Goal: Check status

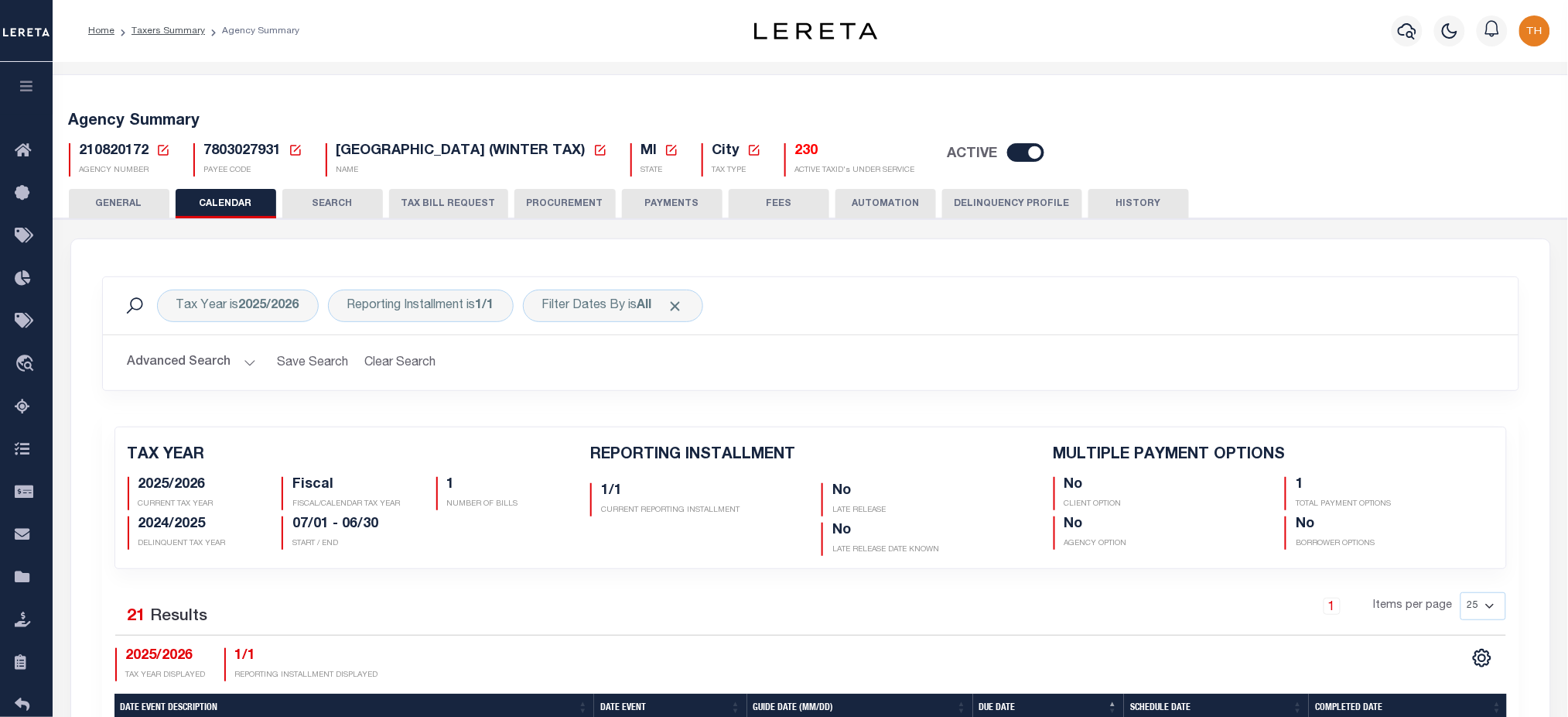
click at [14, 79] on button "button" at bounding box center [26, 88] width 52 height 52
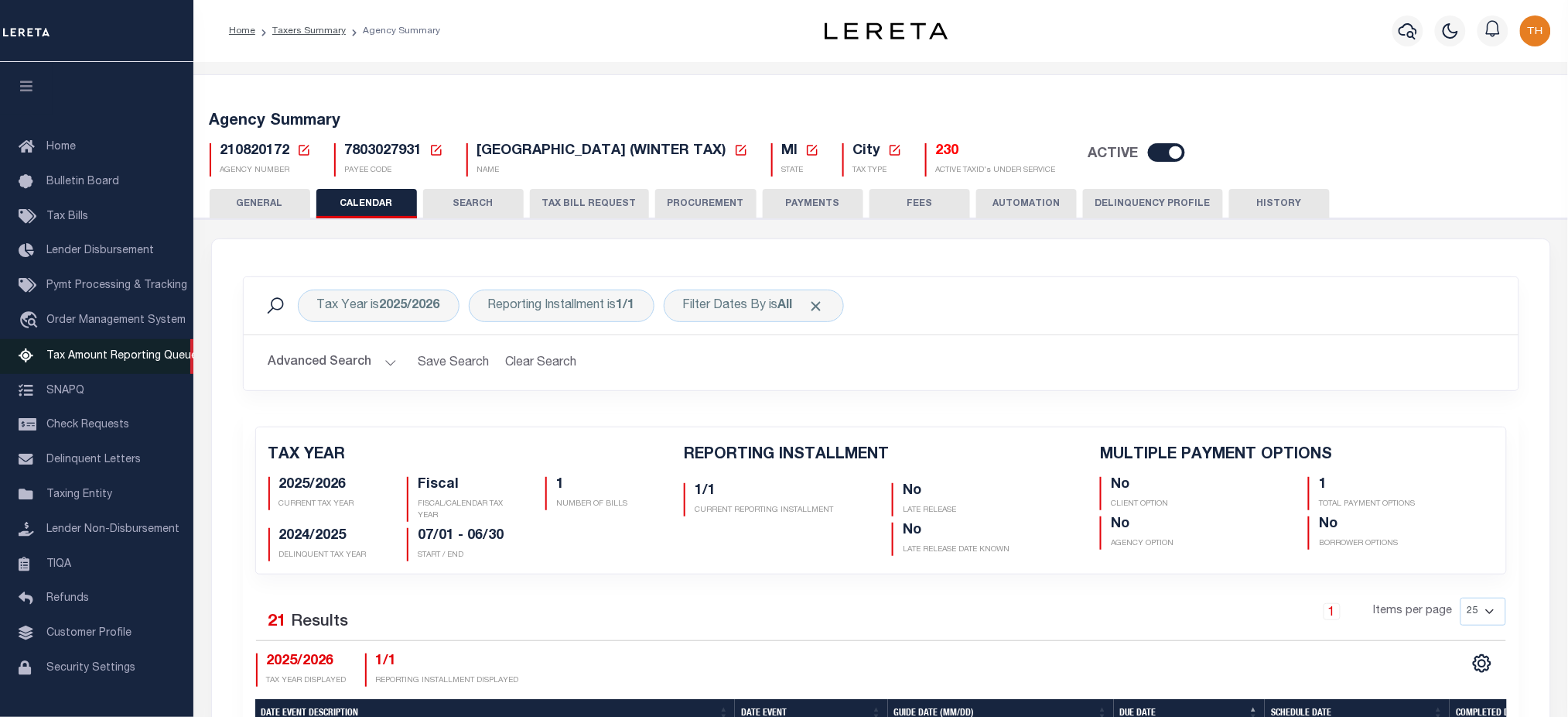
click at [89, 356] on span "Tax Amount Reporting Queue" at bounding box center [122, 355] width 151 height 10
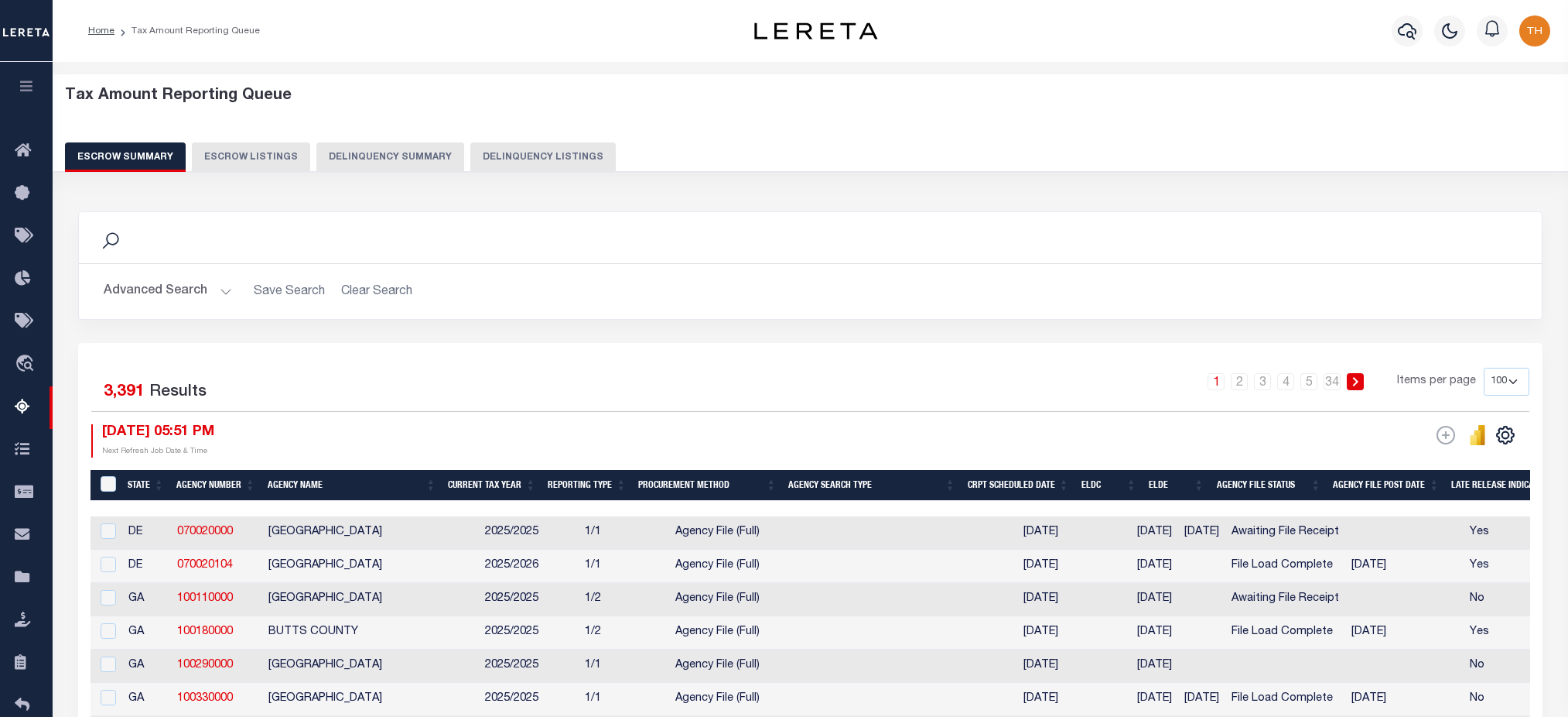
select select "100"
click at [398, 164] on button "Delinquency Summary" at bounding box center [390, 157] width 148 height 30
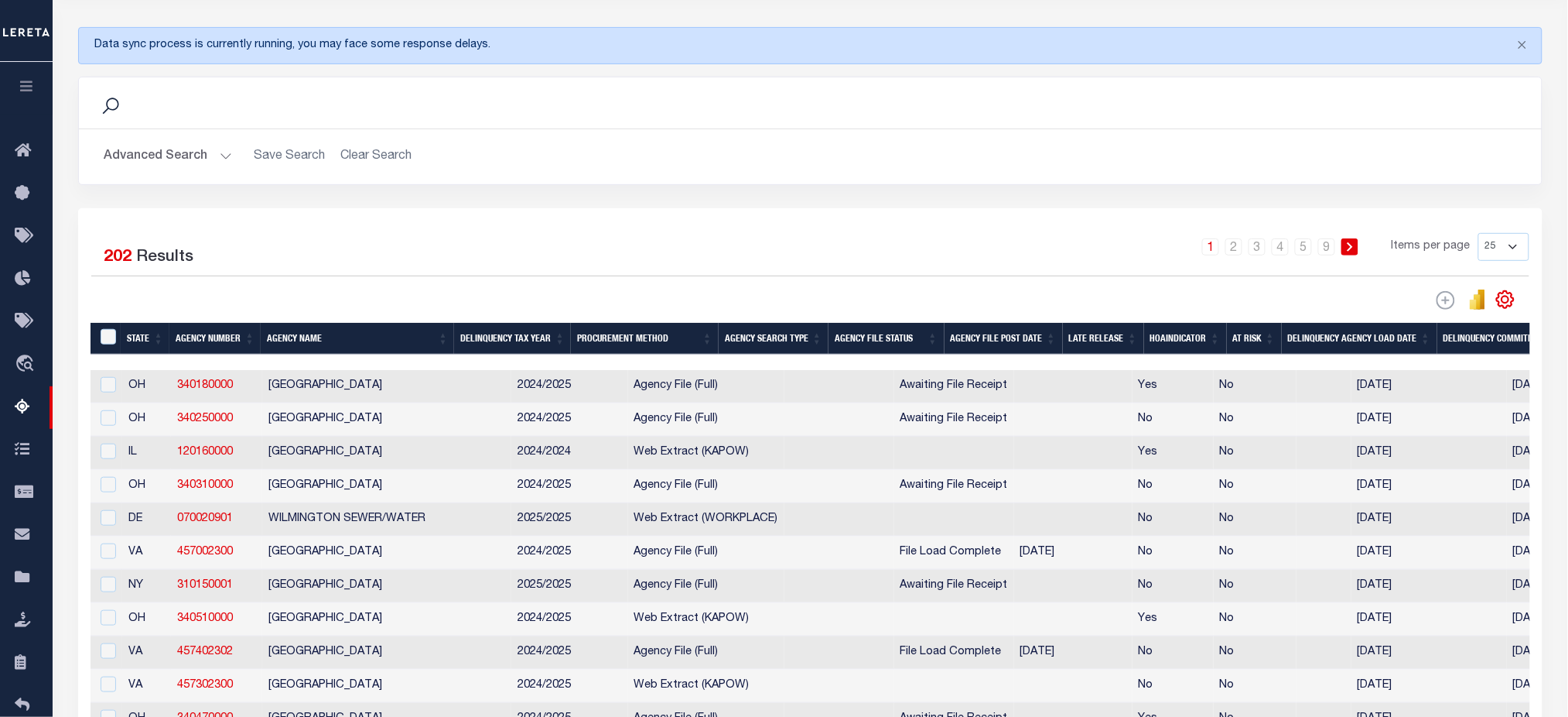
scroll to position [206, 0]
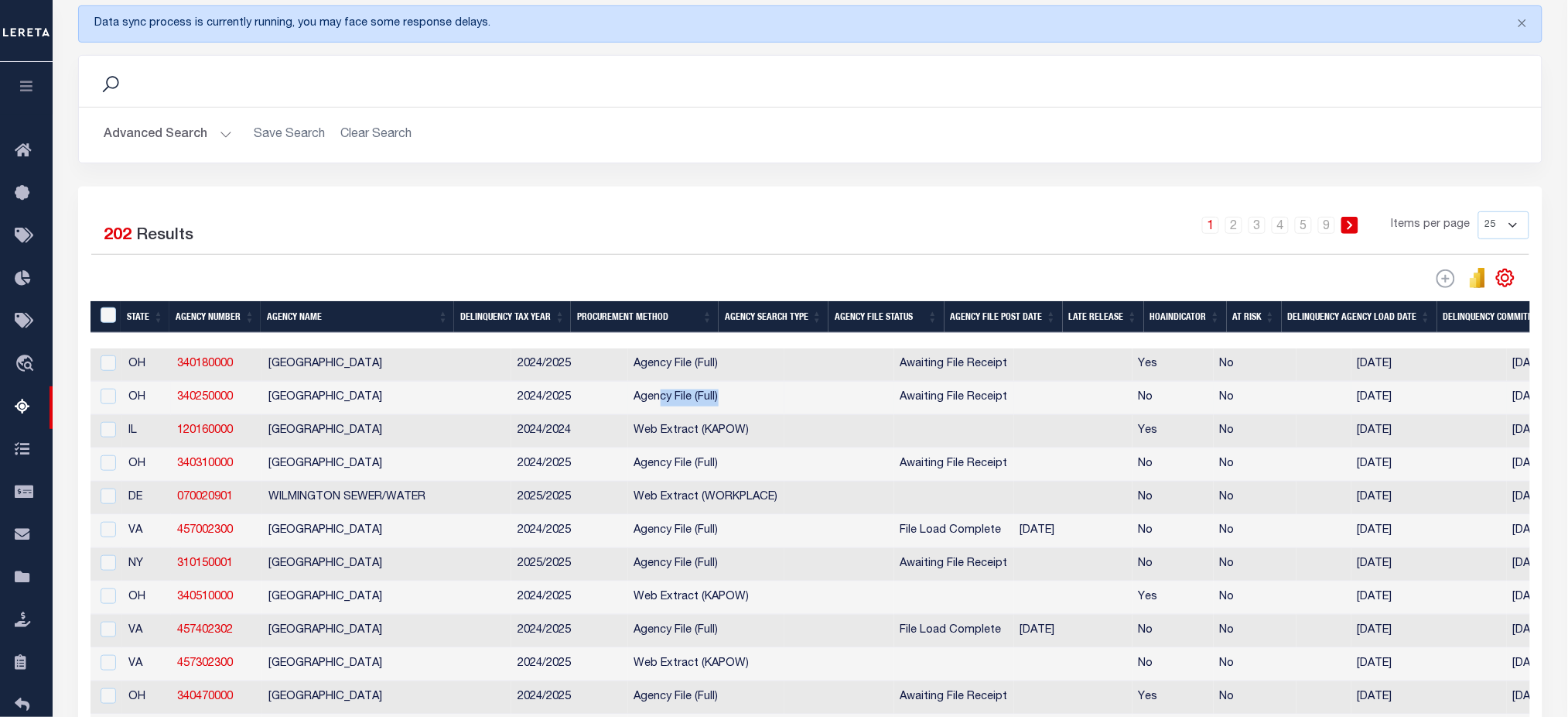
drag, startPoint x: 626, startPoint y: 400, endPoint x: 707, endPoint y: 402, distance: 81.0
click at [707, 402] on td "Agency File (Full)" at bounding box center [706, 398] width 157 height 33
checkbox input "true"
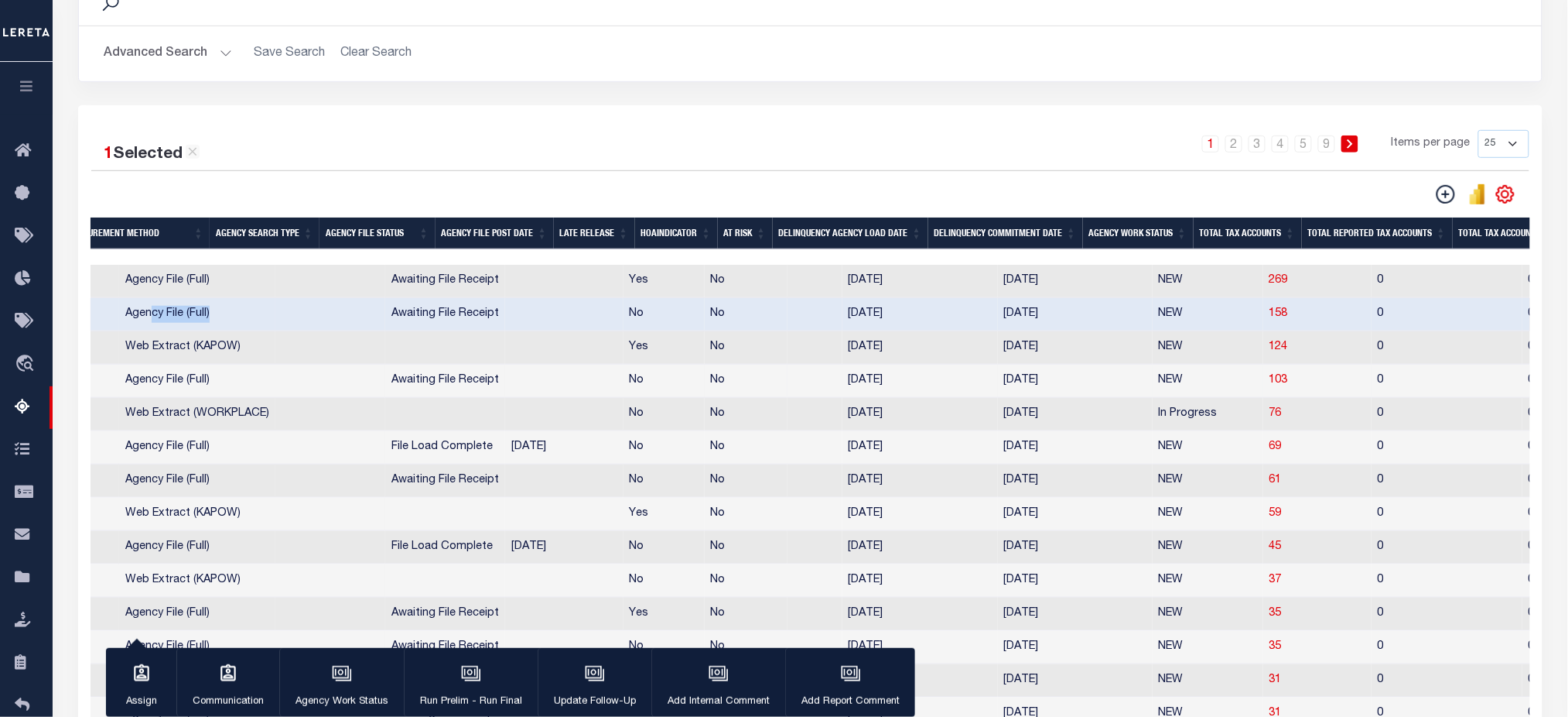
scroll to position [412, 0]
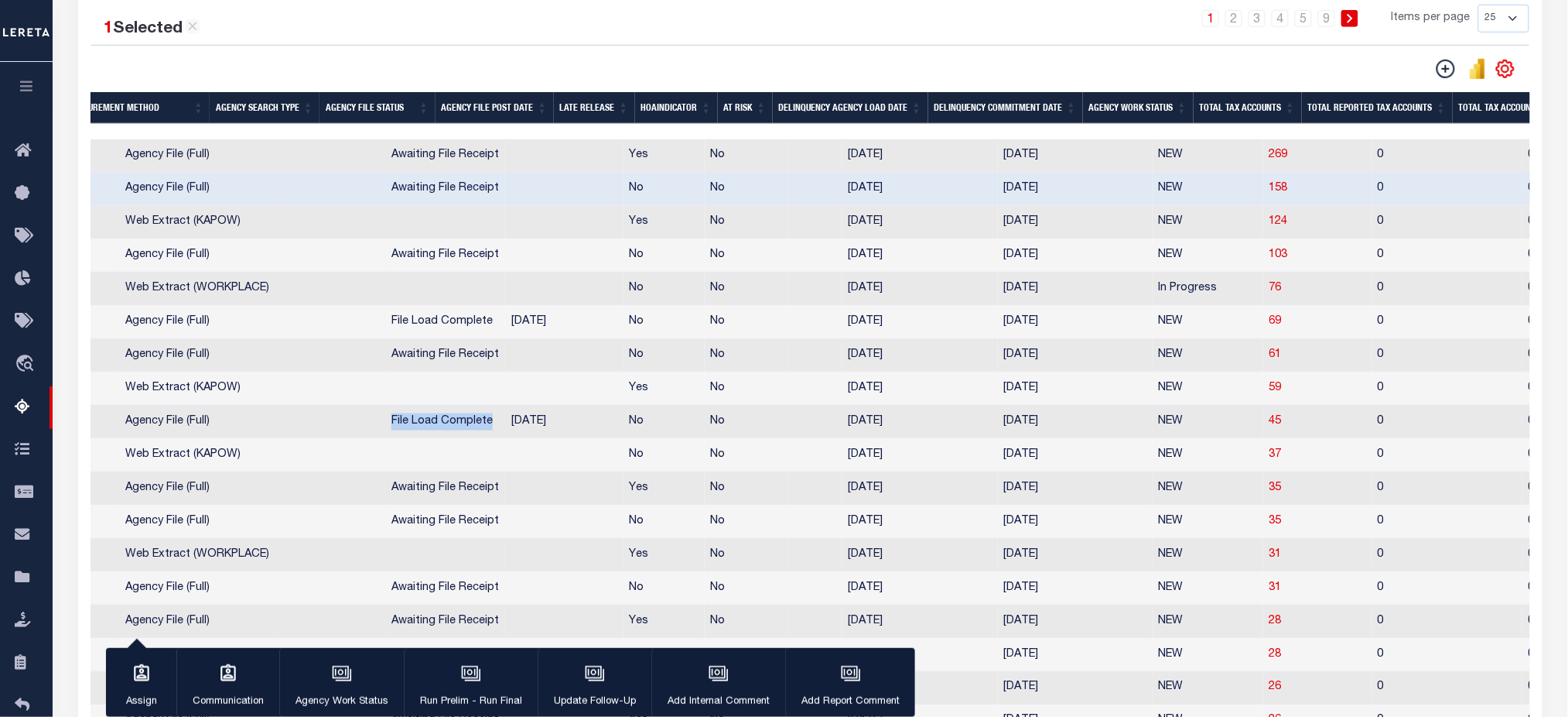
drag, startPoint x: 348, startPoint y: 424, endPoint x: 455, endPoint y: 432, distance: 107.3
click at [455, 432] on td "File Load Complete" at bounding box center [445, 422] width 120 height 33
checkbox input "true"
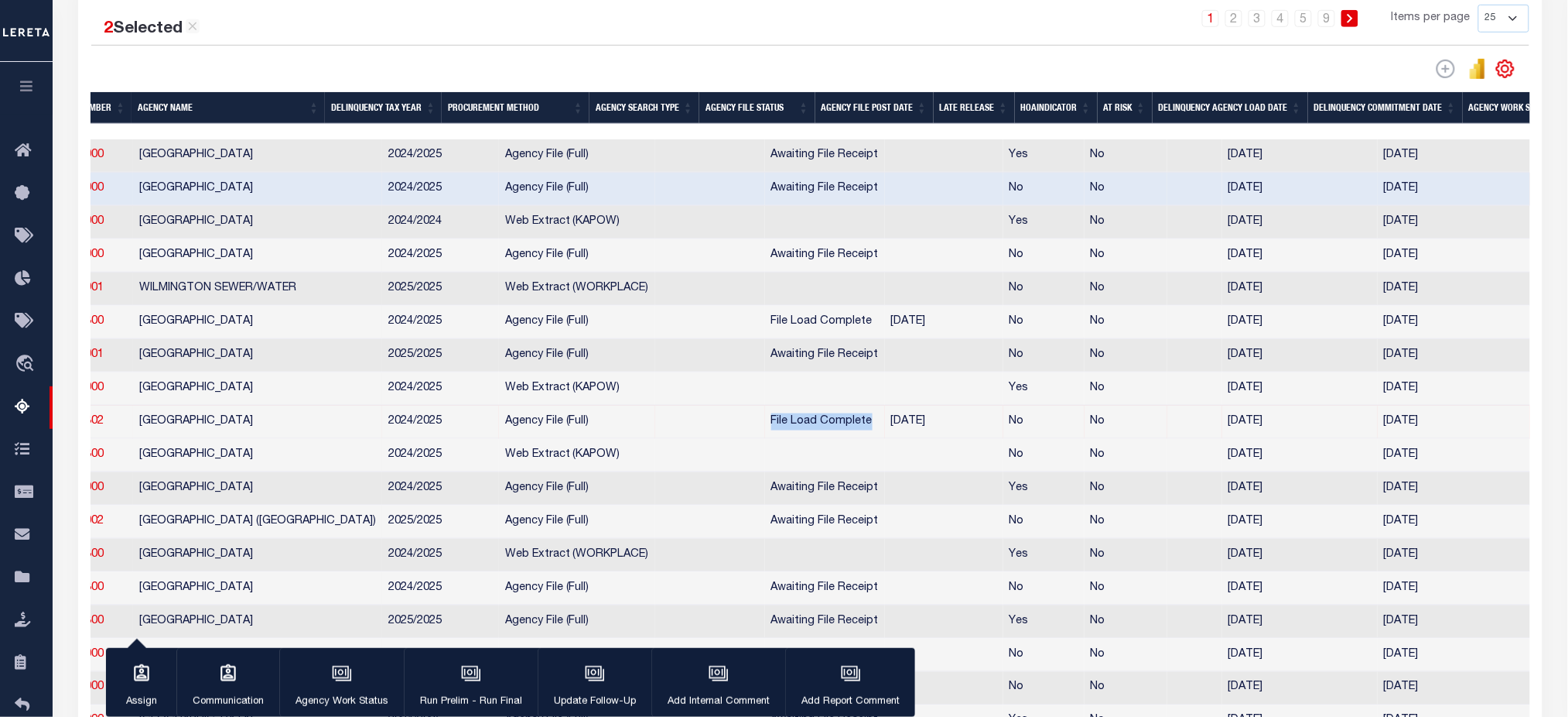
scroll to position [0, 82]
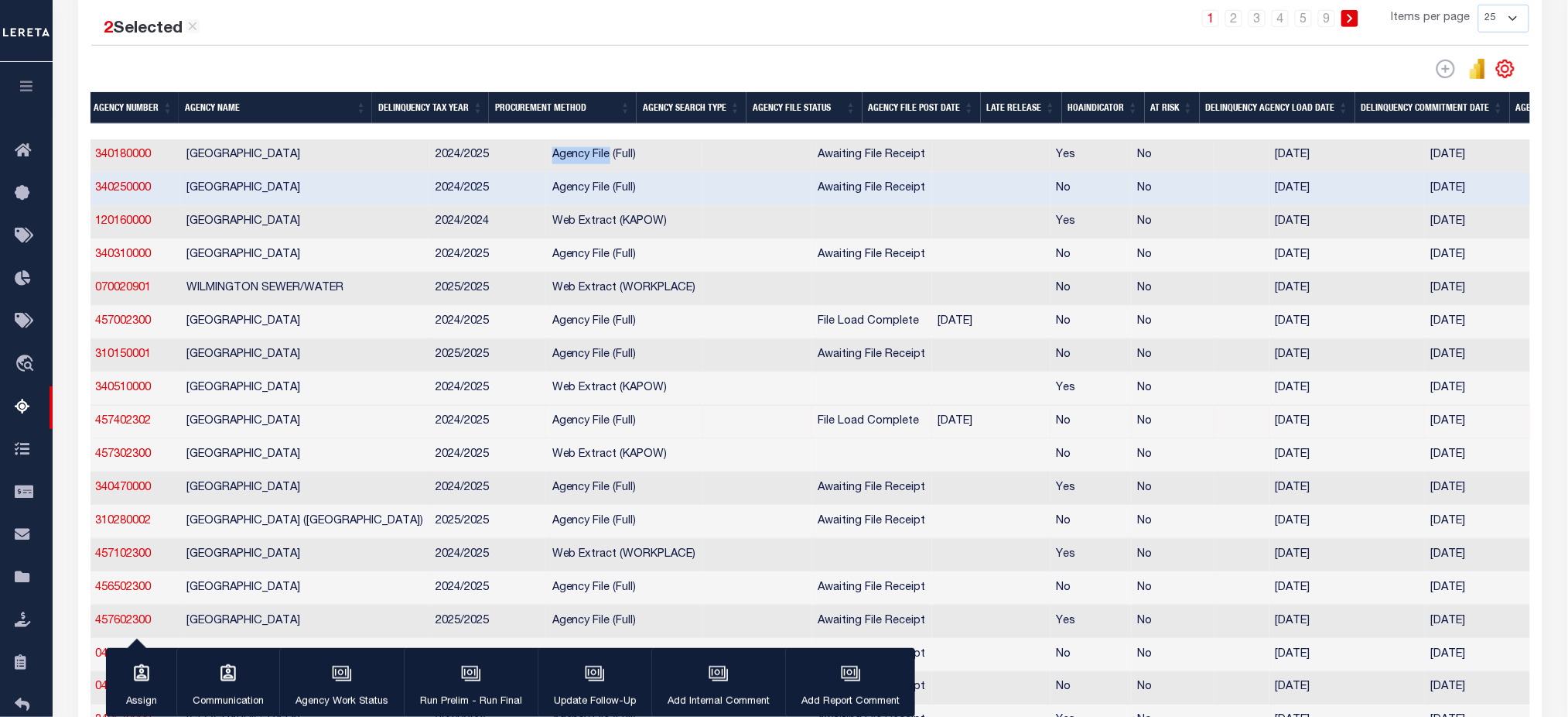
drag, startPoint x: 520, startPoint y: 158, endPoint x: 575, endPoint y: 165, distance: 55.4
click at [575, 165] on td "Agency File (Full)" at bounding box center [624, 155] width 157 height 33
checkbox input "true"
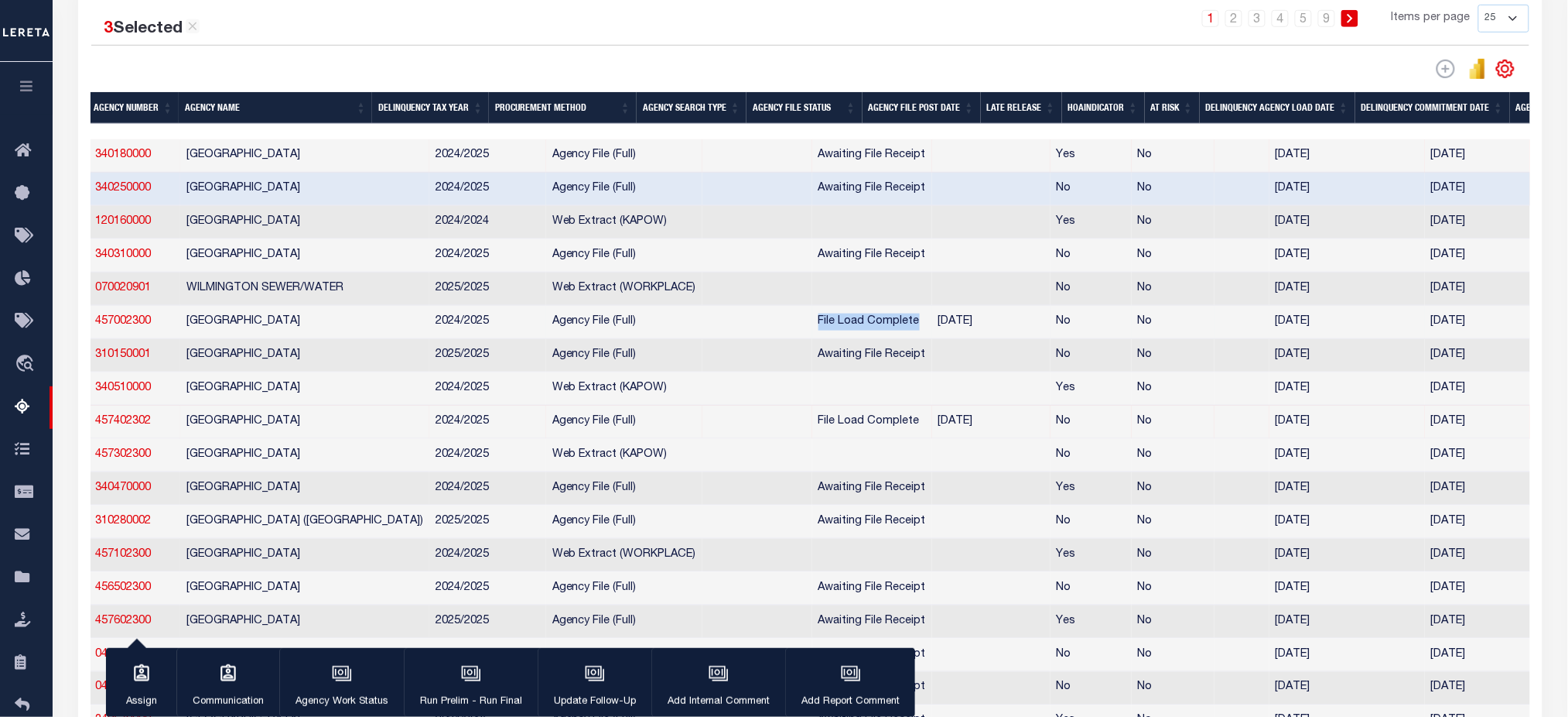
drag, startPoint x: 782, startPoint y: 328, endPoint x: 882, endPoint y: 328, distance: 100.0
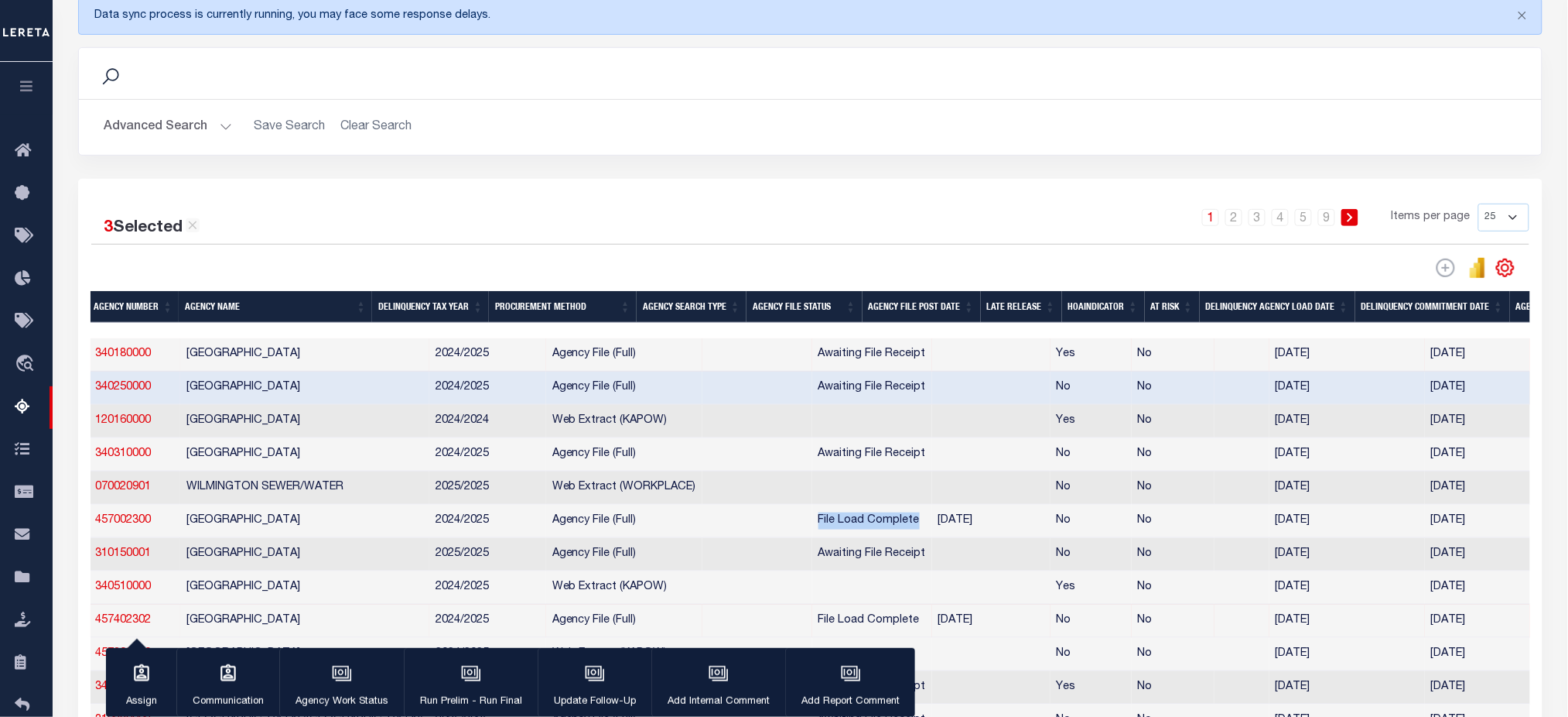
scroll to position [206, 0]
